Goal: Find specific page/section

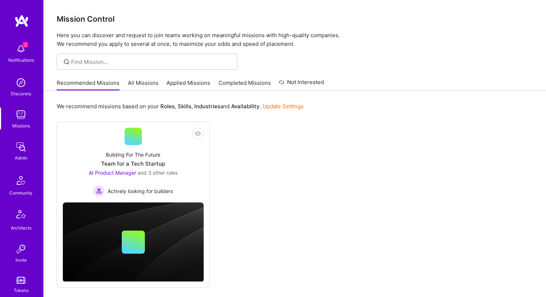
scroll to position [188, 0]
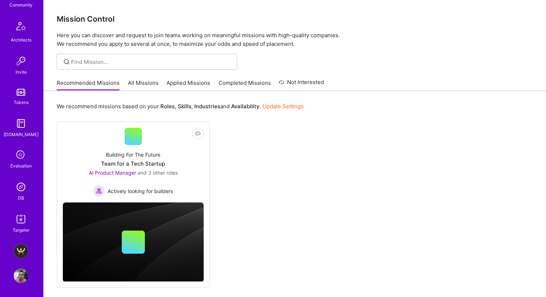
click at [20, 195] on div "DB" at bounding box center [21, 198] width 6 height 8
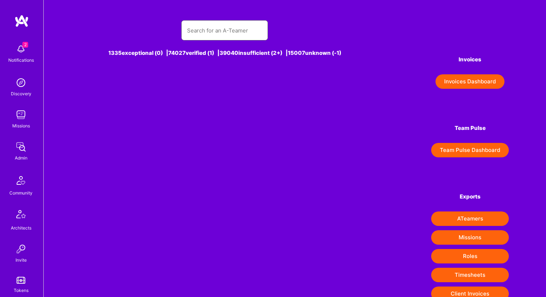
click at [223, 31] on input "text" at bounding box center [224, 30] width 75 height 18
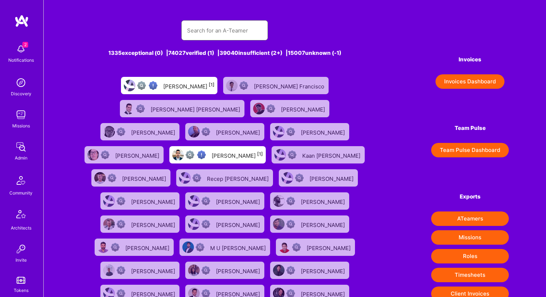
paste input "[PERSON_NAME]"
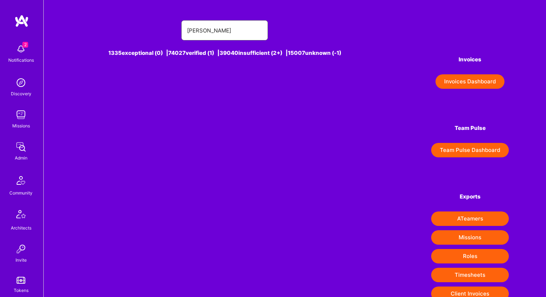
click at [221, 30] on input "Ceda Andelkovic" at bounding box center [224, 30] width 75 height 18
type input "Ceda"
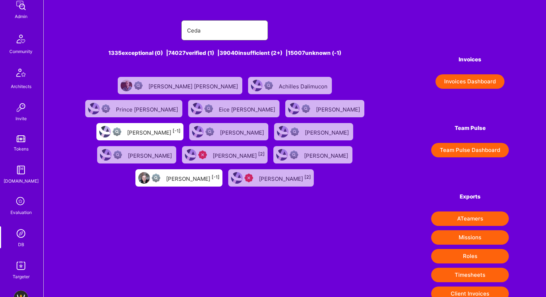
scroll to position [188, 0]
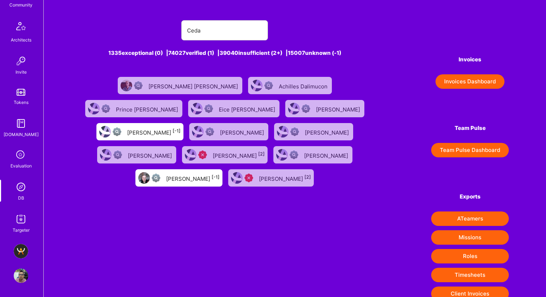
click at [17, 264] on div "A.Team - Grow A.Team's Community & Demand Profile" at bounding box center [21, 263] width 17 height 39
click at [17, 275] on img at bounding box center [21, 276] width 14 height 14
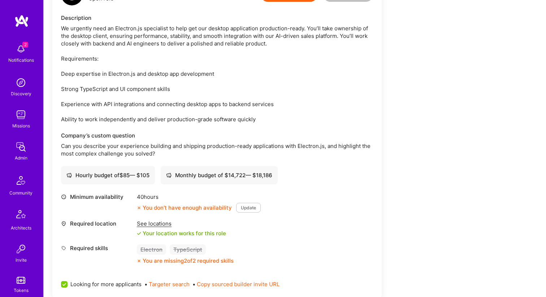
scroll to position [1312, 0]
